Goal: Task Accomplishment & Management: Manage account settings

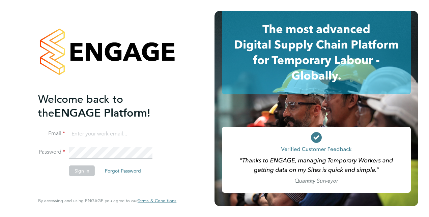
type input "calum.madden@vistry.co.uk"
click at [85, 170] on button "Sign In" at bounding box center [82, 171] width 26 height 11
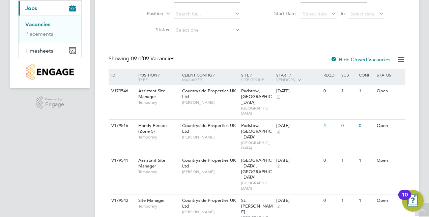
scroll to position [80, 0]
click at [43, 50] on span "Timesheets" at bounding box center [39, 50] width 28 height 6
click at [39, 40] on link "Timesheets" at bounding box center [39, 39] width 28 height 6
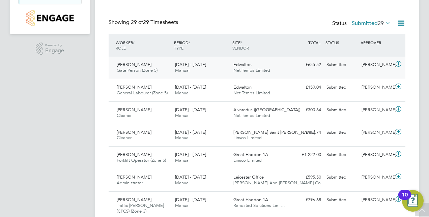
click at [399, 63] on icon at bounding box center [398, 63] width 8 height 5
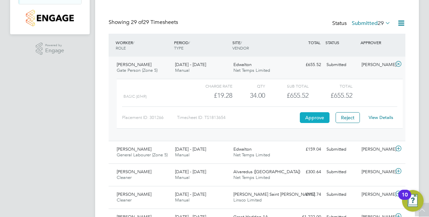
click at [314, 115] on button "Approve" at bounding box center [315, 117] width 30 height 11
click at [398, 64] on icon at bounding box center [398, 63] width 8 height 5
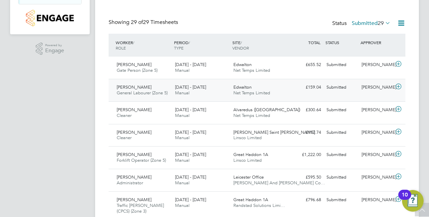
click at [400, 85] on icon at bounding box center [398, 86] width 8 height 5
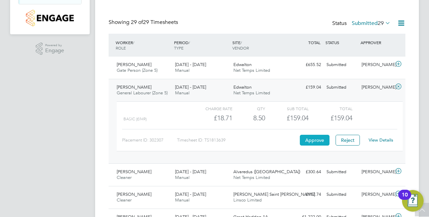
click at [316, 140] on button "Approve" at bounding box center [315, 140] width 30 height 11
click at [397, 88] on icon at bounding box center [398, 86] width 8 height 5
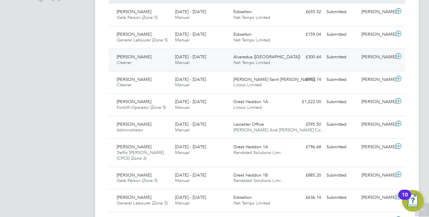
click at [400, 54] on icon at bounding box center [398, 56] width 8 height 5
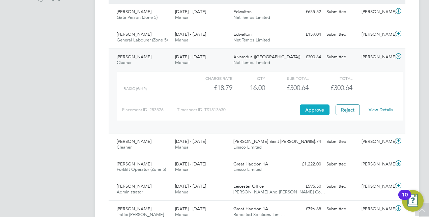
click at [318, 107] on button "Approve" at bounding box center [315, 110] width 30 height 11
click at [399, 57] on icon at bounding box center [398, 56] width 8 height 5
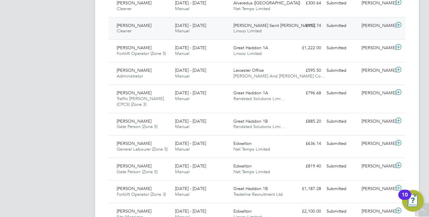
click at [399, 24] on icon at bounding box center [398, 24] width 8 height 5
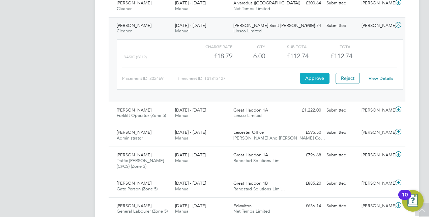
click at [318, 79] on button "Approve" at bounding box center [315, 78] width 30 height 11
click at [398, 110] on icon at bounding box center [398, 109] width 8 height 5
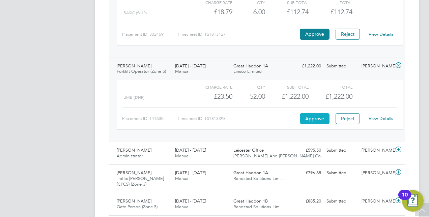
click at [314, 116] on button "Approve" at bounding box center [315, 118] width 30 height 11
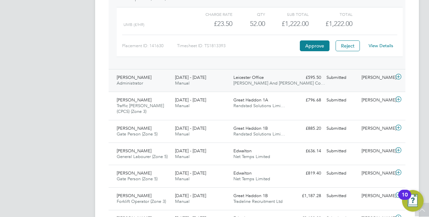
click at [400, 78] on icon at bounding box center [398, 76] width 8 height 5
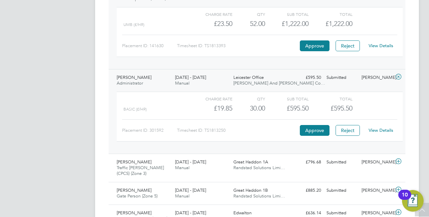
click at [324, 123] on div "Placement ID: 301592 Timesheet ID: TS1813250 Approve Reject View Details" at bounding box center [259, 127] width 275 height 17
click at [320, 130] on button "Approve" at bounding box center [315, 130] width 30 height 11
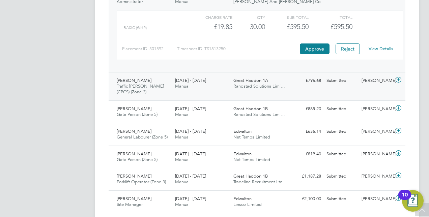
click at [396, 80] on icon at bounding box center [398, 79] width 8 height 5
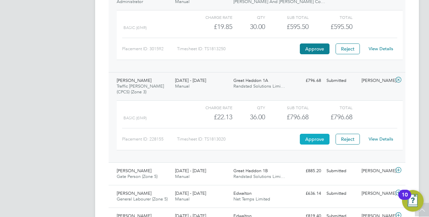
click at [316, 136] on button "Approve" at bounding box center [315, 139] width 30 height 11
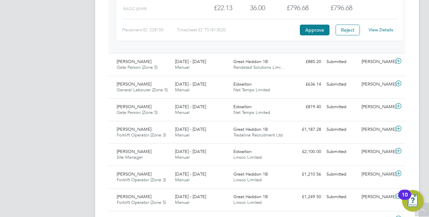
scroll to position [550, 0]
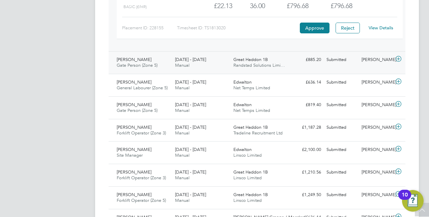
click at [395, 59] on icon at bounding box center [398, 58] width 8 height 5
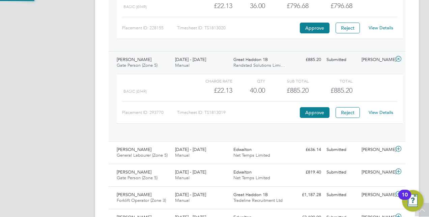
scroll to position [11, 66]
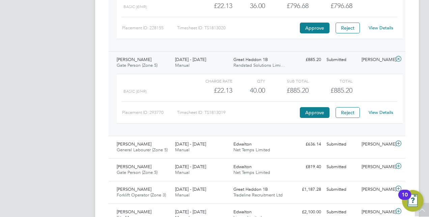
click at [324, 107] on div "Approve" at bounding box center [314, 112] width 33 height 11
click at [319, 109] on button "Approve" at bounding box center [315, 112] width 30 height 11
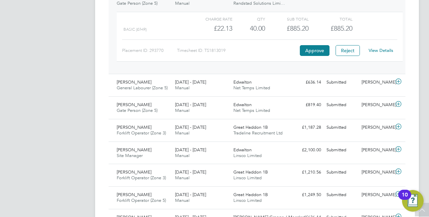
scroll to position [615, 0]
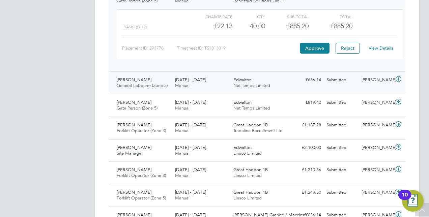
click at [397, 77] on icon at bounding box center [398, 79] width 8 height 5
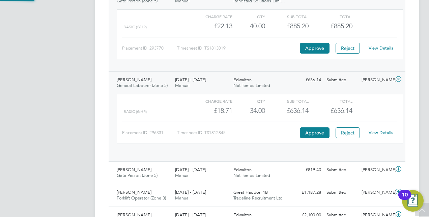
scroll to position [11, 66]
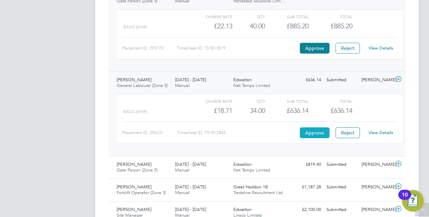
click at [316, 129] on button "Approve" at bounding box center [315, 133] width 30 height 11
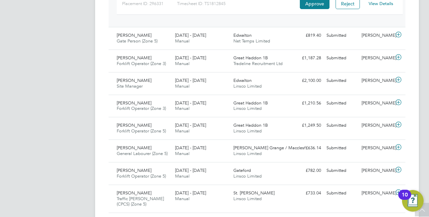
scroll to position [745, 0]
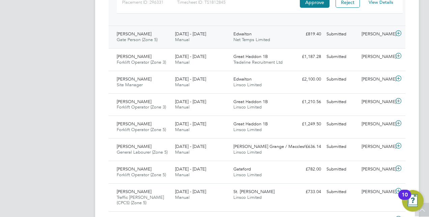
click at [400, 31] on icon at bounding box center [398, 33] width 8 height 5
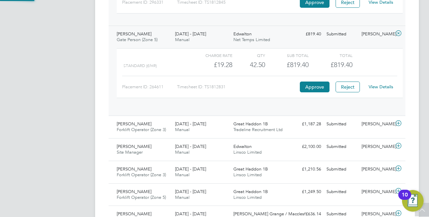
scroll to position [11, 66]
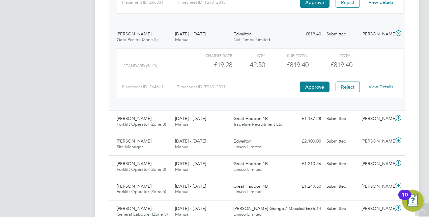
click at [330, 82] on div "Approve" at bounding box center [314, 87] width 33 height 11
click at [322, 84] on button "Approve" at bounding box center [315, 87] width 30 height 11
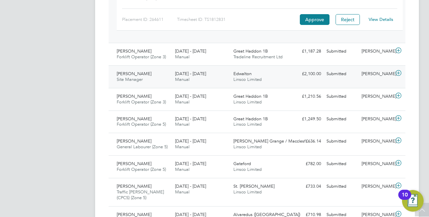
scroll to position [813, 0]
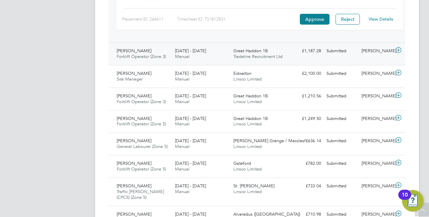
click at [397, 48] on icon at bounding box center [398, 50] width 8 height 5
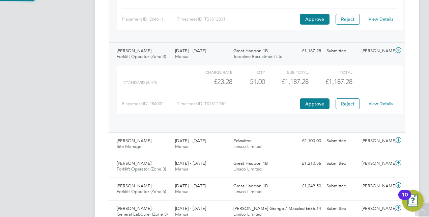
scroll to position [11, 66]
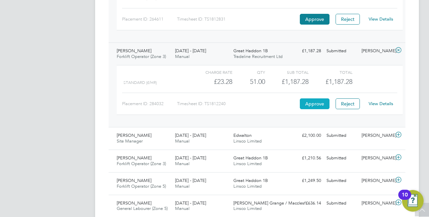
click at [313, 98] on button "Approve" at bounding box center [315, 103] width 30 height 11
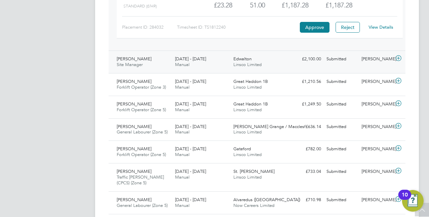
scroll to position [891, 0]
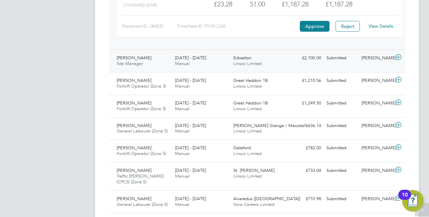
click at [400, 55] on icon at bounding box center [398, 57] width 8 height 5
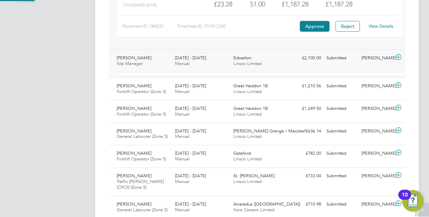
scroll to position [11, 66]
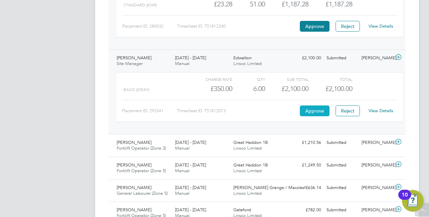
click at [321, 110] on button "Approve" at bounding box center [315, 111] width 30 height 11
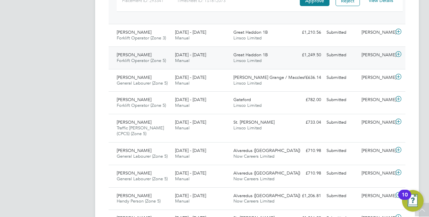
scroll to position [1001, 0]
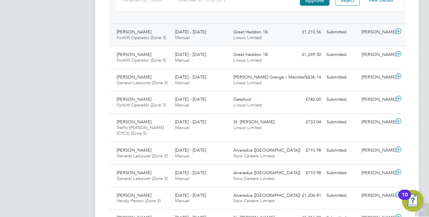
click at [400, 29] on icon at bounding box center [398, 31] width 8 height 5
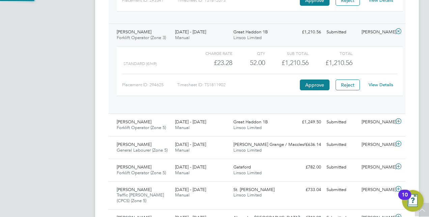
scroll to position [11, 66]
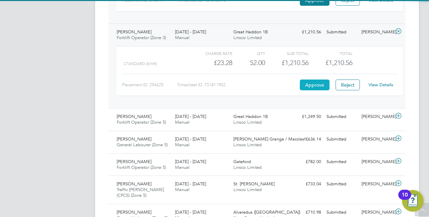
click at [316, 80] on button "Approve" at bounding box center [315, 85] width 30 height 11
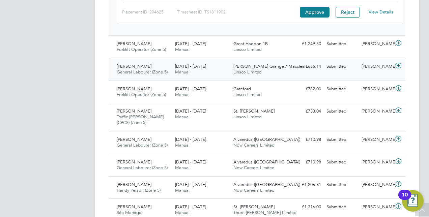
scroll to position [1076, 0]
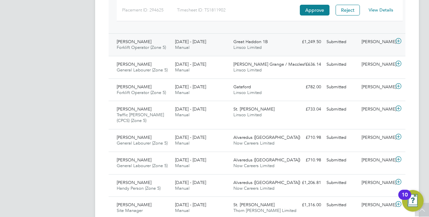
click at [399, 38] on icon at bounding box center [398, 40] width 8 height 5
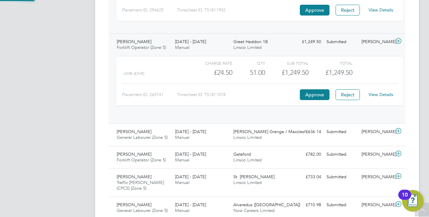
scroll to position [11, 66]
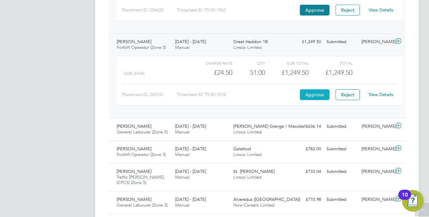
click at [323, 89] on button "Approve" at bounding box center [315, 94] width 30 height 11
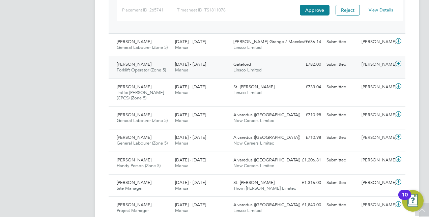
scroll to position [1161, 0]
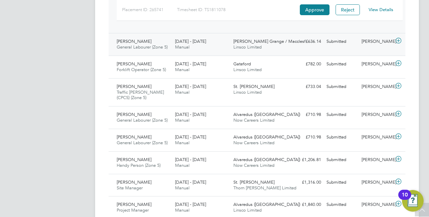
click at [397, 38] on icon at bounding box center [398, 40] width 8 height 5
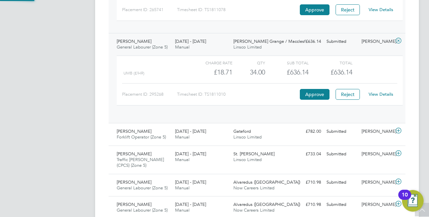
scroll to position [11, 66]
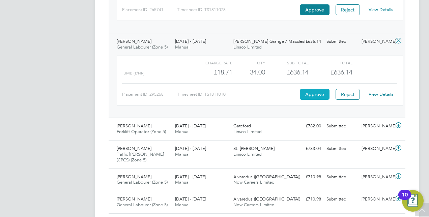
click at [319, 89] on button "Approve" at bounding box center [315, 94] width 30 height 11
click at [398, 123] on icon at bounding box center [398, 125] width 8 height 5
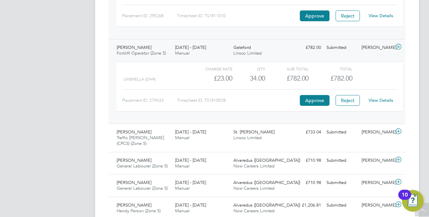
scroll to position [1245, 0]
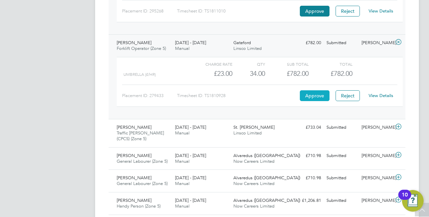
click at [312, 90] on button "Approve" at bounding box center [315, 95] width 30 height 11
click at [397, 124] on icon at bounding box center [398, 126] width 8 height 5
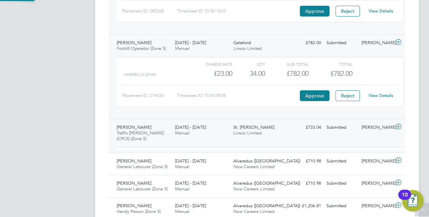
scroll to position [11, 66]
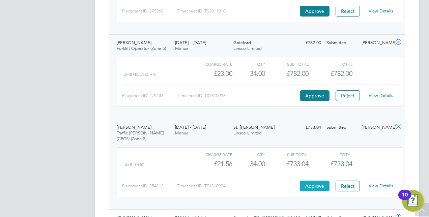
click at [308, 182] on button "Approve" at bounding box center [315, 186] width 30 height 11
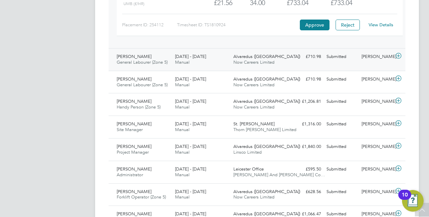
scroll to position [1406, 0]
click at [400, 53] on icon at bounding box center [398, 55] width 8 height 5
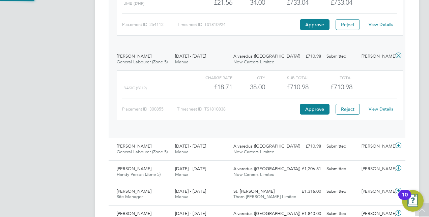
scroll to position [11, 66]
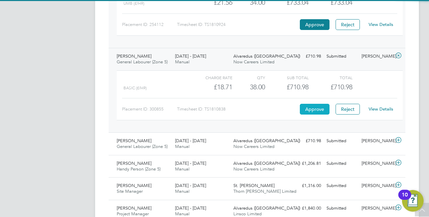
click at [309, 106] on button "Approve" at bounding box center [315, 109] width 30 height 11
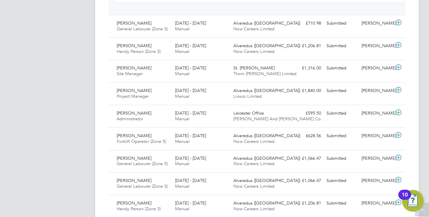
scroll to position [1527, 0]
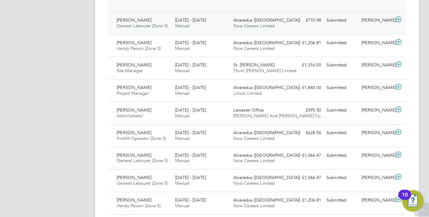
click at [397, 19] on div at bounding box center [400, 20] width 12 height 11
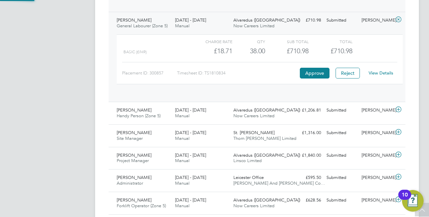
scroll to position [11, 66]
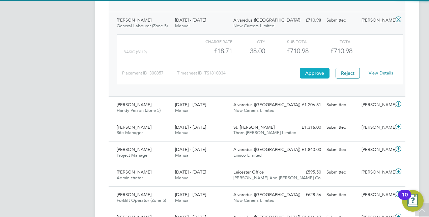
click at [317, 69] on button "Approve" at bounding box center [315, 73] width 30 height 11
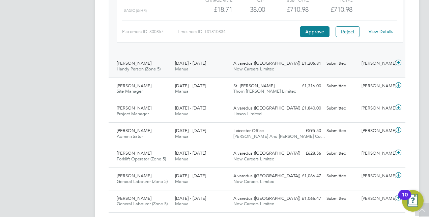
scroll to position [1575, 0]
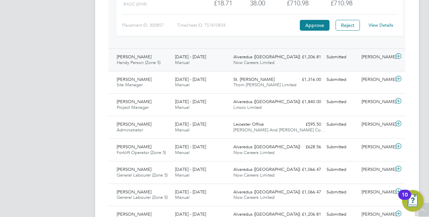
click at [397, 54] on icon at bounding box center [398, 56] width 8 height 5
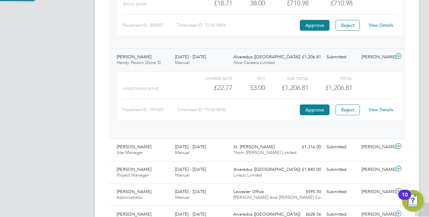
scroll to position [11, 66]
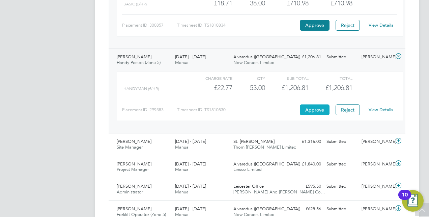
click at [312, 105] on button "Approve" at bounding box center [315, 110] width 30 height 11
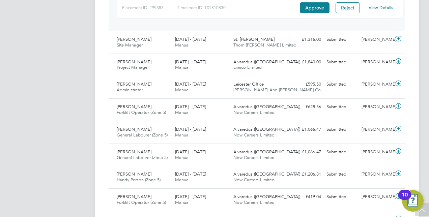
scroll to position [1679, 0]
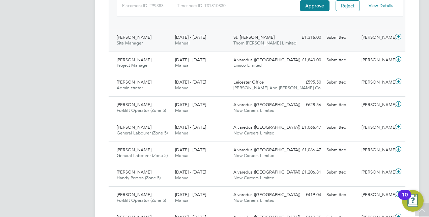
click at [397, 34] on icon at bounding box center [398, 36] width 8 height 5
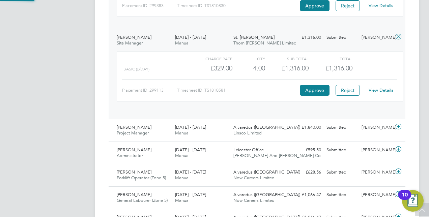
scroll to position [11, 66]
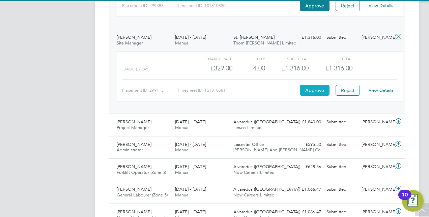
click at [314, 85] on button "Approve" at bounding box center [315, 90] width 30 height 11
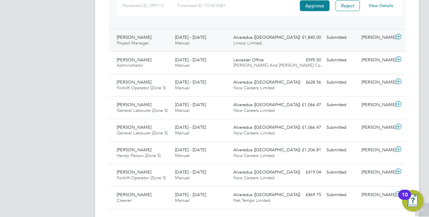
scroll to position [1764, 0]
click at [399, 34] on icon at bounding box center [398, 36] width 8 height 5
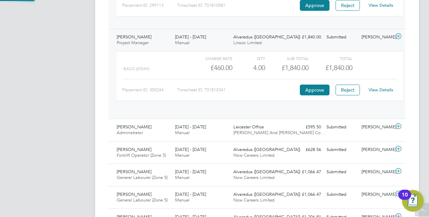
scroll to position [11, 66]
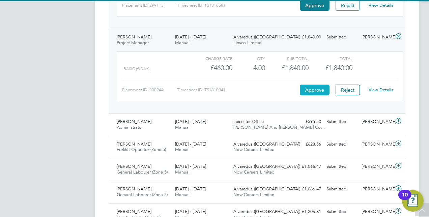
click at [308, 85] on button "Approve" at bounding box center [315, 90] width 30 height 11
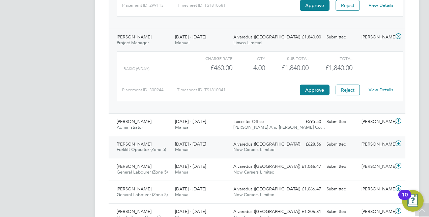
scroll to position [1836, 0]
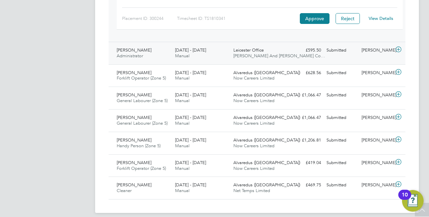
click at [400, 47] on icon at bounding box center [398, 49] width 8 height 5
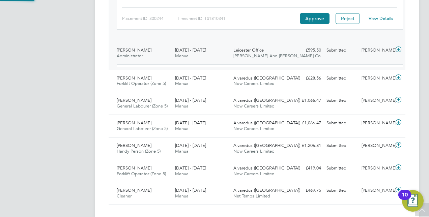
scroll to position [11, 66]
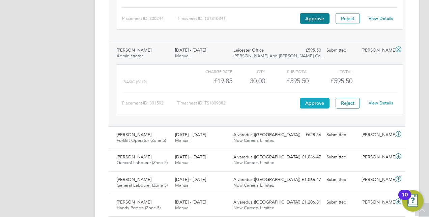
click at [316, 98] on button "Approve" at bounding box center [315, 103] width 30 height 11
click at [397, 132] on icon at bounding box center [398, 134] width 8 height 5
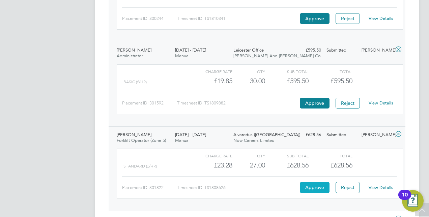
click at [319, 182] on button "Approve" at bounding box center [315, 187] width 30 height 11
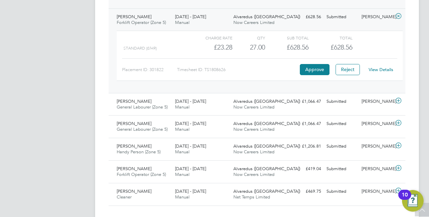
scroll to position [1959, 0]
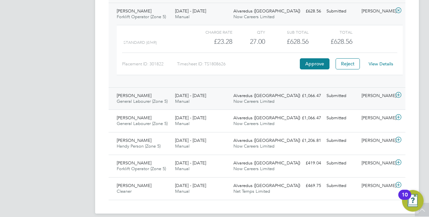
click at [397, 92] on icon at bounding box center [398, 94] width 8 height 5
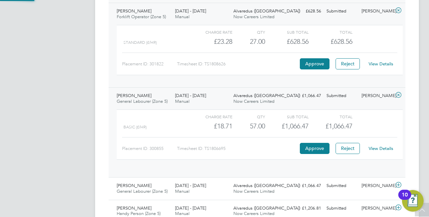
scroll to position [11, 66]
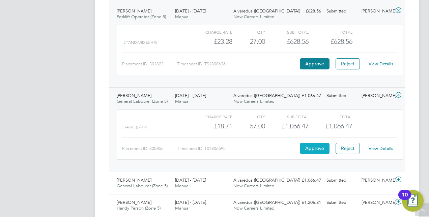
click at [315, 143] on button "Approve" at bounding box center [315, 148] width 30 height 11
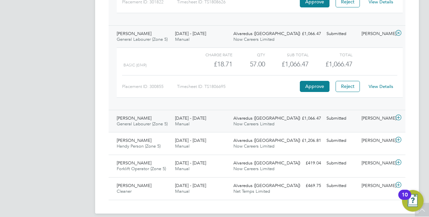
click at [398, 115] on icon at bounding box center [398, 117] width 8 height 5
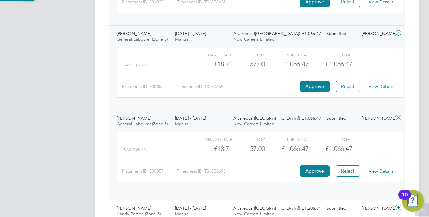
scroll to position [11, 66]
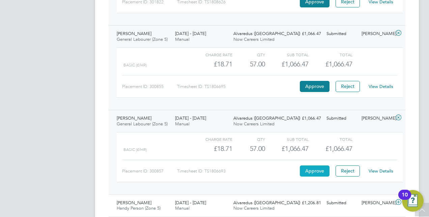
click at [310, 166] on button "Approve" at bounding box center [315, 171] width 30 height 11
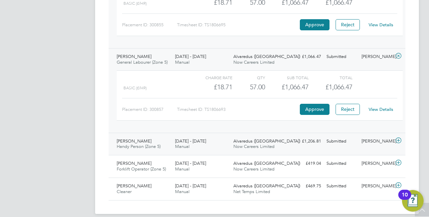
click at [399, 138] on icon at bounding box center [398, 140] width 8 height 5
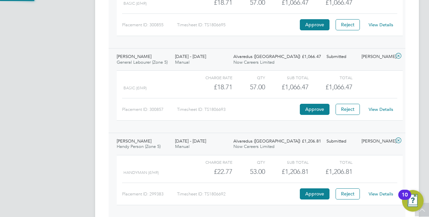
scroll to position [11, 66]
click at [310, 189] on button "Approve" at bounding box center [315, 194] width 30 height 11
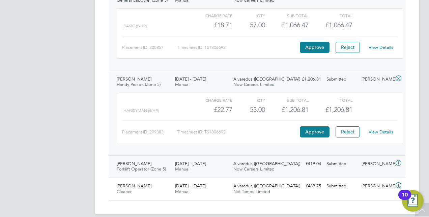
click at [401, 161] on icon at bounding box center [398, 163] width 8 height 5
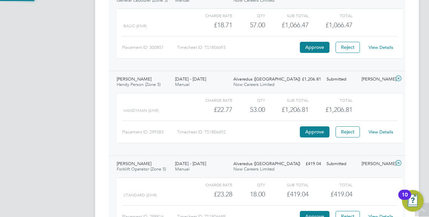
scroll to position [11, 66]
click at [313, 211] on button "Approve" at bounding box center [315, 216] width 30 height 11
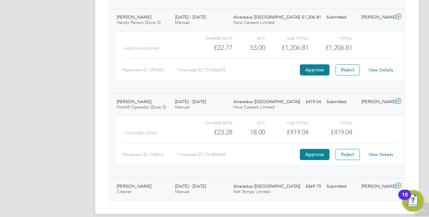
click at [400, 183] on icon at bounding box center [398, 185] width 8 height 5
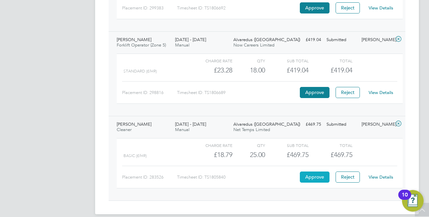
click at [316, 172] on button "Approve" at bounding box center [315, 177] width 30 height 11
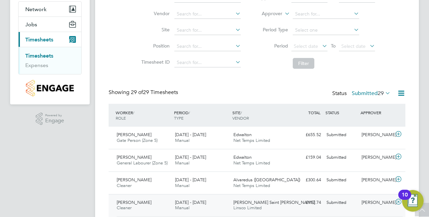
scroll to position [0, 0]
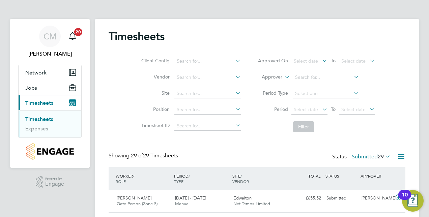
click at [33, 132] on ul "Timesheets Expenses" at bounding box center [50, 123] width 63 height 27
click at [31, 129] on link "Expenses" at bounding box center [36, 128] width 23 height 6
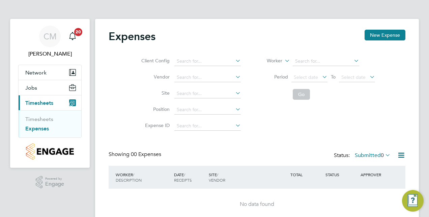
click at [38, 115] on ul "Timesheets Expenses" at bounding box center [50, 123] width 63 height 27
click at [43, 118] on link "Timesheets" at bounding box center [39, 119] width 28 height 6
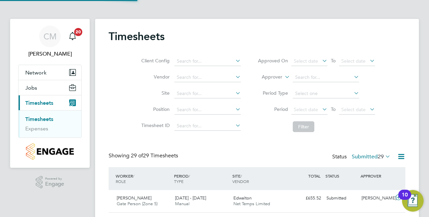
scroll to position [17, 58]
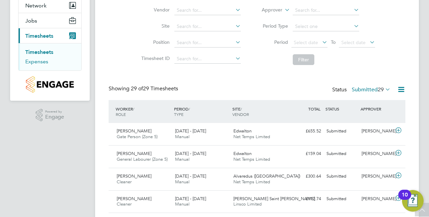
click at [43, 62] on link "Expenses" at bounding box center [36, 61] width 23 height 6
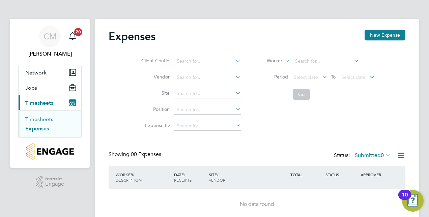
click at [41, 120] on link "Timesheets" at bounding box center [39, 119] width 28 height 6
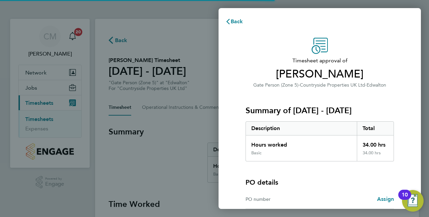
scroll to position [67, 0]
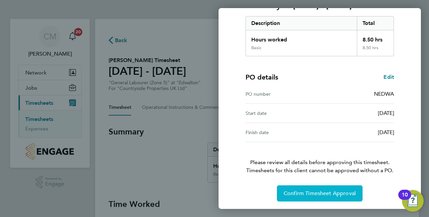
click at [312, 188] on button "Confirm Timesheet Approval" at bounding box center [320, 194] width 86 height 16
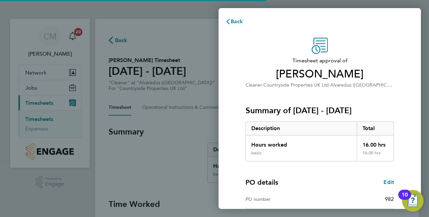
scroll to position [105, 0]
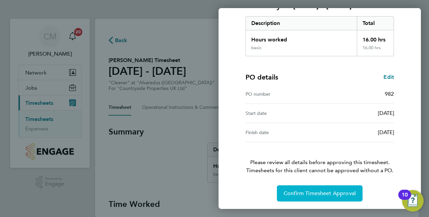
click at [318, 190] on span "Confirm Timesheet Approval" at bounding box center [320, 193] width 72 height 7
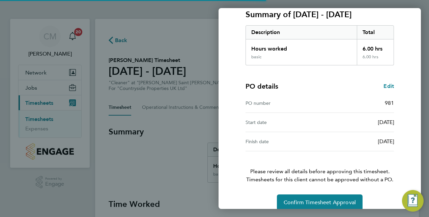
scroll to position [105, 0]
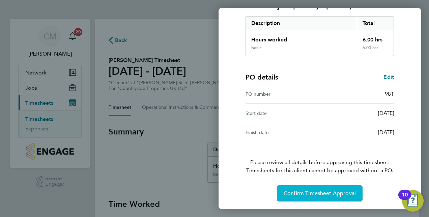
click at [314, 190] on span "Confirm Timesheet Approval" at bounding box center [320, 193] width 72 height 7
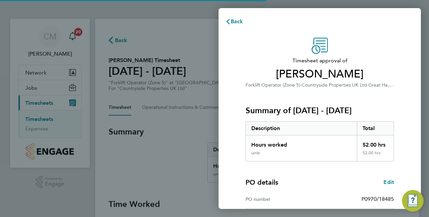
scroll to position [86, 0]
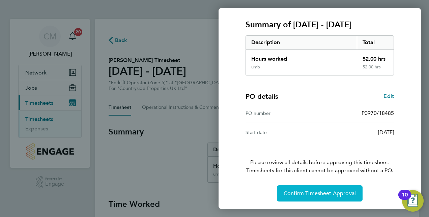
click at [318, 188] on button "Confirm Timesheet Approval" at bounding box center [320, 194] width 86 height 16
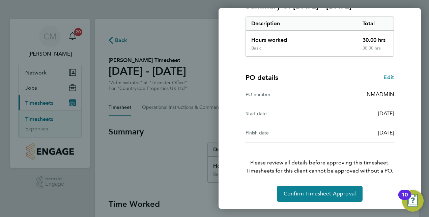
scroll to position [105, 0]
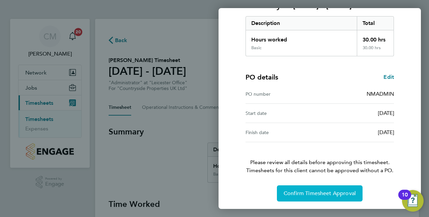
click at [320, 187] on button "Confirm Timesheet Approval" at bounding box center [320, 194] width 86 height 16
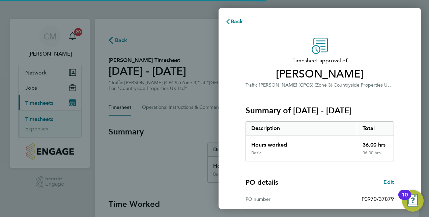
scroll to position [86, 0]
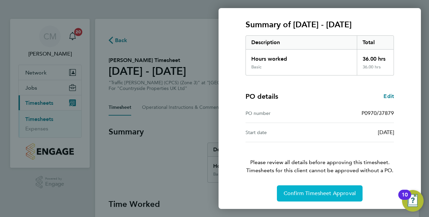
click at [315, 197] on button "Confirm Timesheet Approval" at bounding box center [320, 194] width 86 height 16
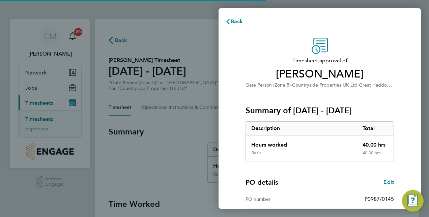
scroll to position [105, 0]
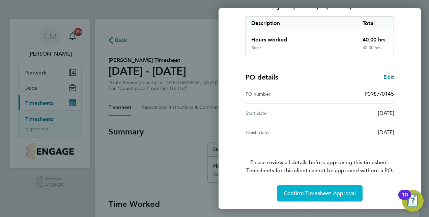
click at [318, 190] on span "Confirm Timesheet Approval" at bounding box center [320, 193] width 72 height 7
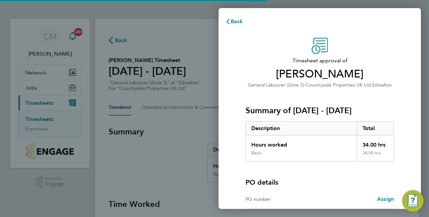
scroll to position [67, 0]
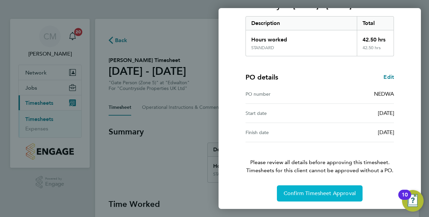
click at [303, 190] on span "Confirm Timesheet Approval" at bounding box center [320, 193] width 72 height 7
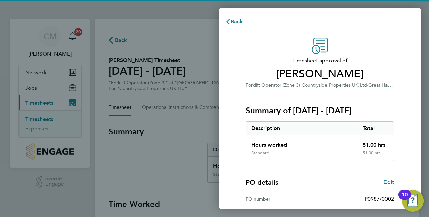
scroll to position [105, 0]
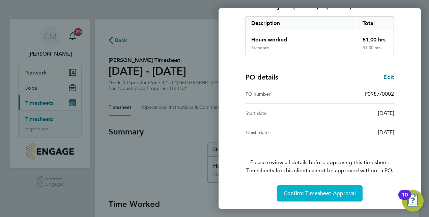
click at [308, 195] on span "Confirm Timesheet Approval" at bounding box center [320, 193] width 72 height 7
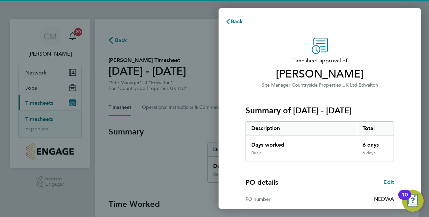
scroll to position [105, 0]
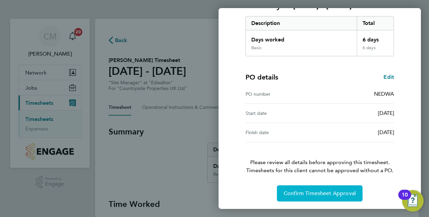
click at [304, 190] on span "Confirm Timesheet Approval" at bounding box center [320, 193] width 72 height 7
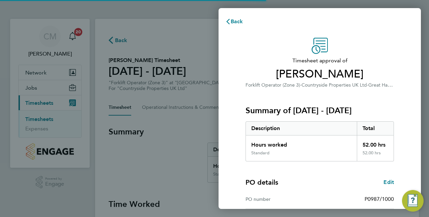
scroll to position [105, 0]
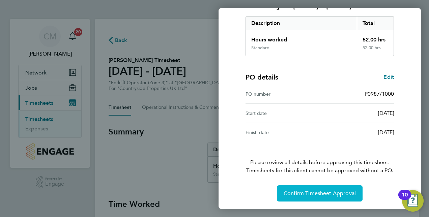
click at [306, 191] on span "Confirm Timesheet Approval" at bounding box center [320, 193] width 72 height 7
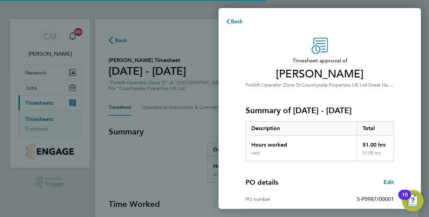
scroll to position [105, 0]
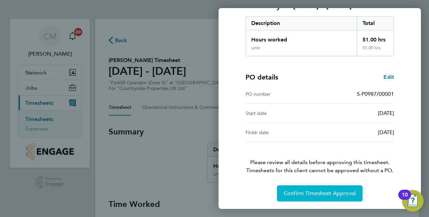
click at [299, 190] on span "Confirm Timesheet Approval" at bounding box center [320, 193] width 72 height 7
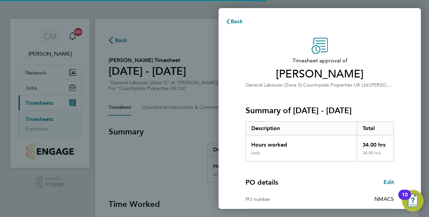
scroll to position [86, 0]
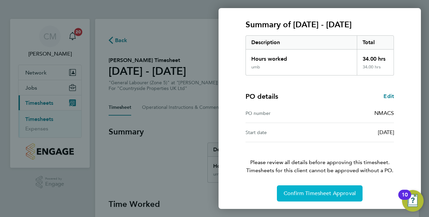
click at [299, 196] on span "Confirm Timesheet Approval" at bounding box center [320, 193] width 72 height 7
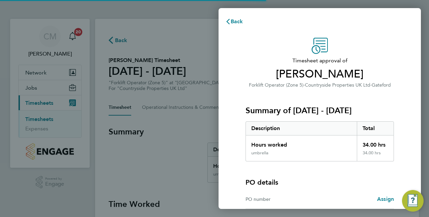
scroll to position [67, 0]
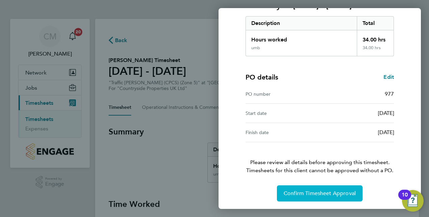
click at [299, 191] on span "Confirm Timesheet Approval" at bounding box center [320, 193] width 72 height 7
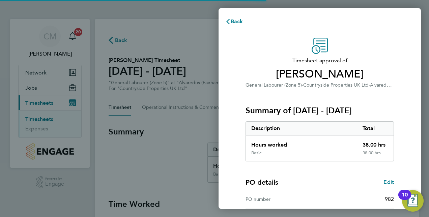
scroll to position [105, 0]
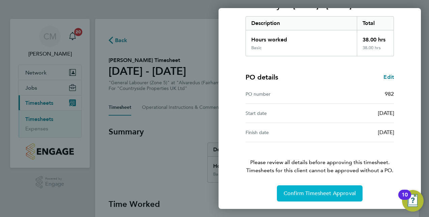
click at [294, 199] on button "Confirm Timesheet Approval" at bounding box center [320, 194] width 86 height 16
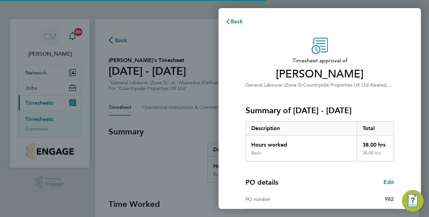
scroll to position [105, 0]
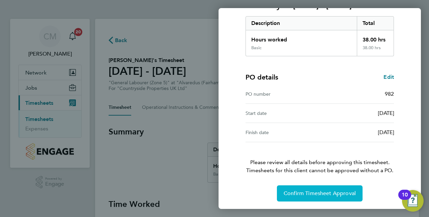
click at [327, 194] on span "Confirm Timesheet Approval" at bounding box center [320, 193] width 72 height 7
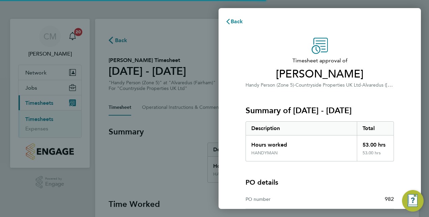
scroll to position [105, 0]
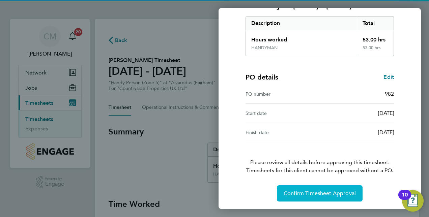
click at [307, 192] on span "Confirm Timesheet Approval" at bounding box center [320, 193] width 72 height 7
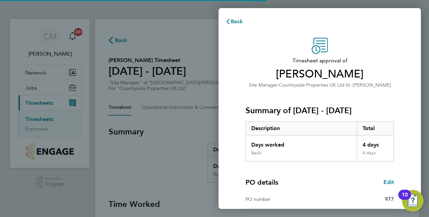
scroll to position [105, 0]
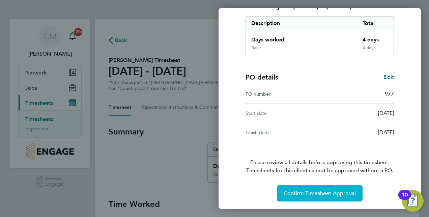
click at [297, 195] on span "Confirm Timesheet Approval" at bounding box center [320, 193] width 72 height 7
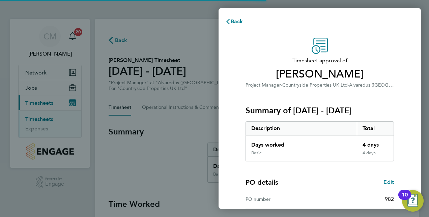
scroll to position [105, 0]
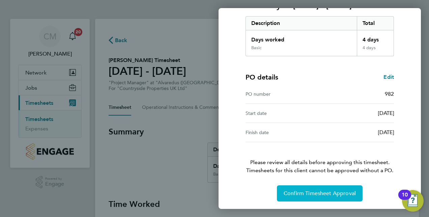
click at [297, 192] on span "Confirm Timesheet Approval" at bounding box center [320, 193] width 72 height 7
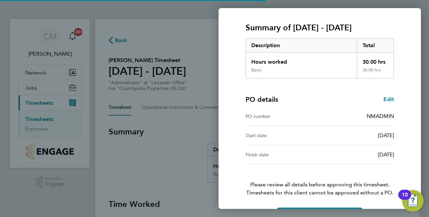
scroll to position [105, 0]
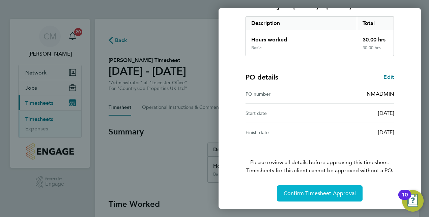
click at [295, 192] on span "Confirm Timesheet Approval" at bounding box center [320, 193] width 72 height 7
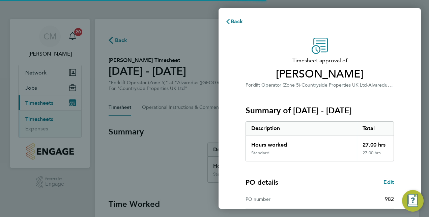
scroll to position [105, 0]
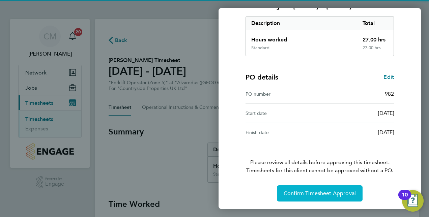
click at [309, 190] on span "Confirm Timesheet Approval" at bounding box center [320, 193] width 72 height 7
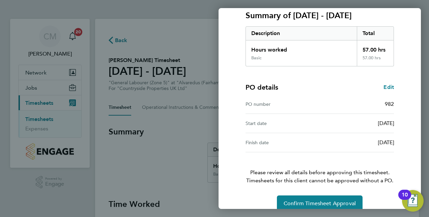
scroll to position [105, 0]
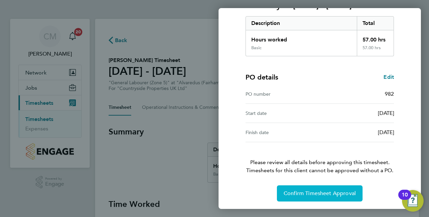
click at [307, 200] on button "Confirm Timesheet Approval" at bounding box center [320, 194] width 86 height 16
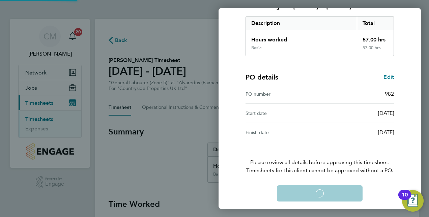
click at [307, 200] on div "Confirm Timesheet Approval Loading" at bounding box center [319, 194] width 165 height 16
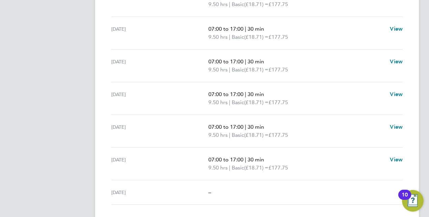
scroll to position [245, 0]
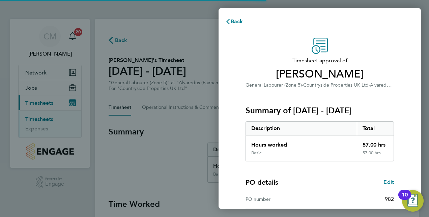
scroll to position [105, 0]
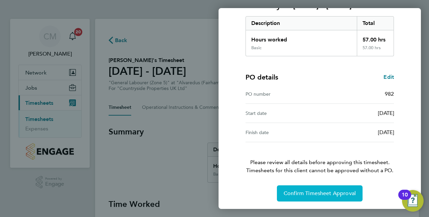
click at [299, 192] on span "Confirm Timesheet Approval" at bounding box center [320, 193] width 72 height 7
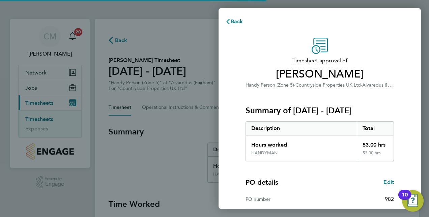
scroll to position [105, 0]
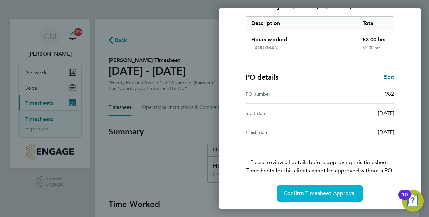
click at [298, 195] on span "Confirm Timesheet Approval" at bounding box center [320, 193] width 72 height 7
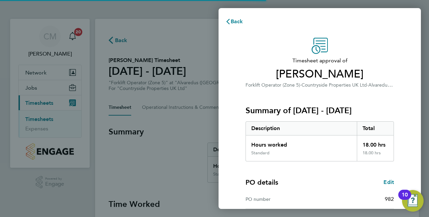
scroll to position [105, 0]
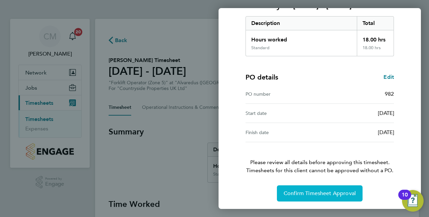
click at [310, 192] on span "Confirm Timesheet Approval" at bounding box center [320, 193] width 72 height 7
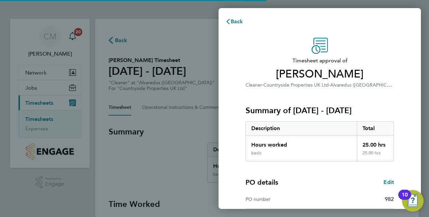
scroll to position [105, 0]
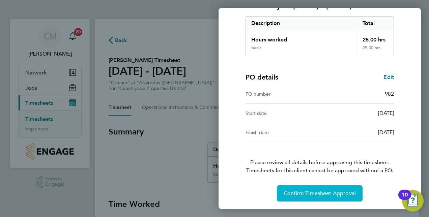
click at [307, 186] on button "Confirm Timesheet Approval" at bounding box center [320, 194] width 86 height 16
click at [307, 186] on div "Confirm Timesheet Approval" at bounding box center [319, 194] width 165 height 16
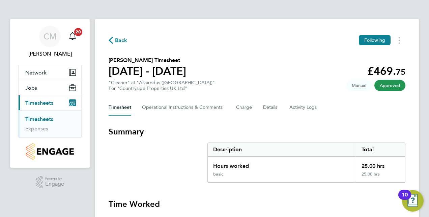
click at [40, 118] on link "Timesheets" at bounding box center [39, 119] width 28 height 6
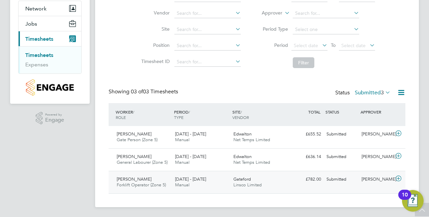
click at [400, 177] on icon at bounding box center [398, 178] width 8 height 5
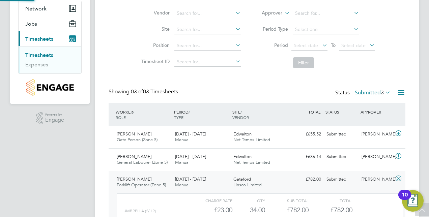
scroll to position [126, 0]
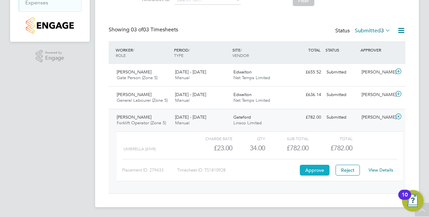
click at [320, 172] on button "Approve" at bounding box center [315, 170] width 30 height 11
click at [396, 94] on icon at bounding box center [398, 93] width 8 height 5
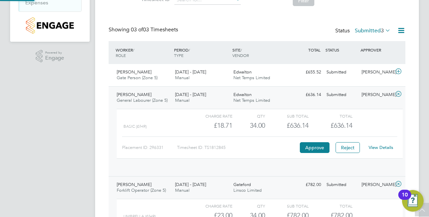
scroll to position [11, 66]
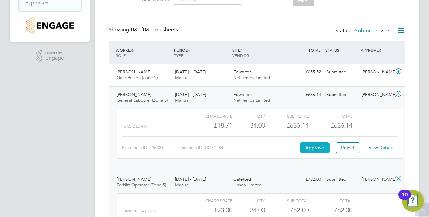
click at [312, 149] on button "Approve" at bounding box center [315, 147] width 30 height 11
click at [397, 71] on icon at bounding box center [398, 71] width 8 height 5
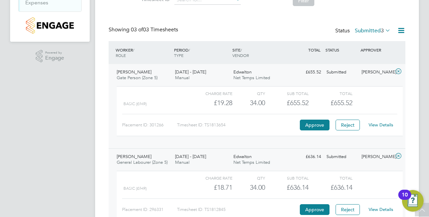
click at [319, 130] on div "Placement ID: 301266 Timesheet ID: TS1813654 Approve Reject View Details" at bounding box center [259, 122] width 275 height 17
click at [314, 124] on button "Approve" at bounding box center [315, 125] width 30 height 11
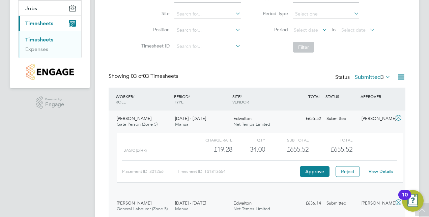
scroll to position [79, 0]
click at [38, 37] on link "Timesheets" at bounding box center [39, 40] width 28 height 6
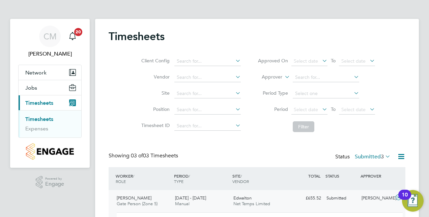
click at [39, 122] on li "Timesheets" at bounding box center [50, 120] width 51 height 9
click at [37, 118] on link "Timesheets" at bounding box center [39, 119] width 28 height 6
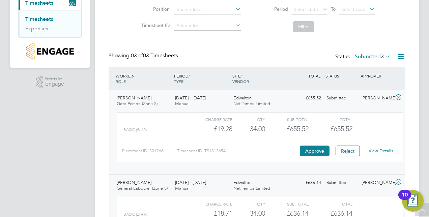
scroll to position [101, 0]
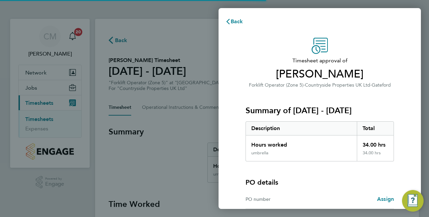
scroll to position [67, 0]
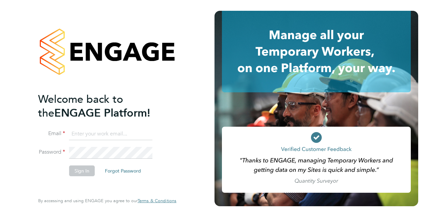
type input "calum.madden@vistry.co.uk"
click at [78, 166] on button "Sign In" at bounding box center [82, 171] width 26 height 11
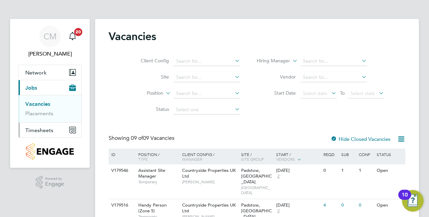
click at [38, 130] on span "Timesheets" at bounding box center [39, 130] width 28 height 6
click at [43, 121] on link "Timesheets" at bounding box center [39, 119] width 28 height 6
